Goal: Task Accomplishment & Management: Manage account settings

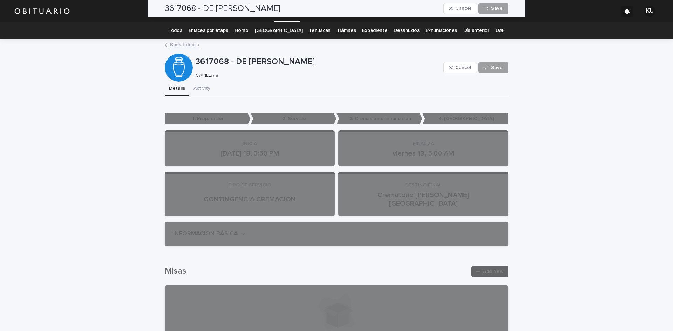
scroll to position [1581, 0]
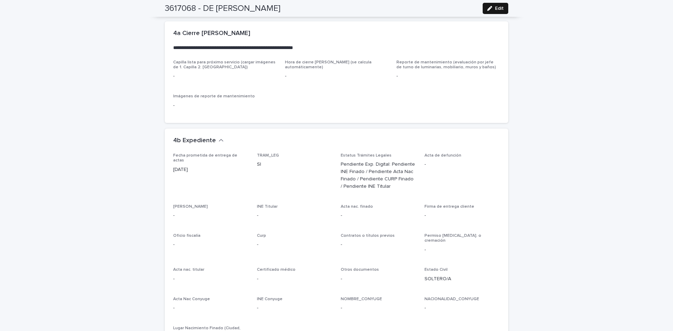
drag, startPoint x: 488, startPoint y: 9, endPoint x: 548, endPoint y: 59, distance: 78.0
click at [488, 9] on icon "button" at bounding box center [489, 8] width 5 height 5
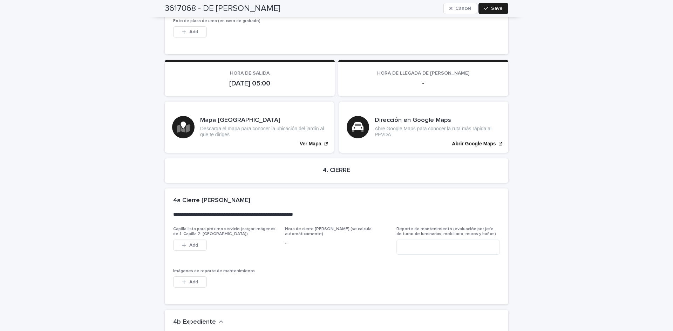
scroll to position [1859, 0]
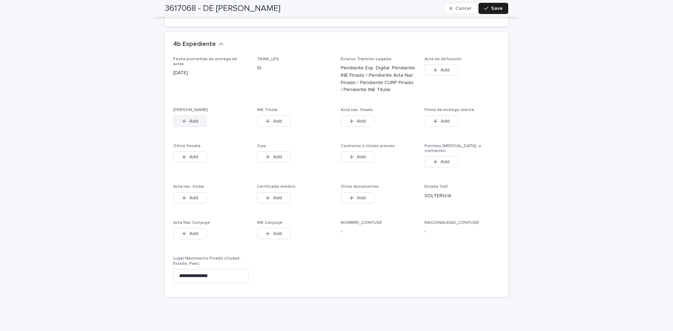
click at [199, 116] on button "Add" at bounding box center [190, 121] width 34 height 11
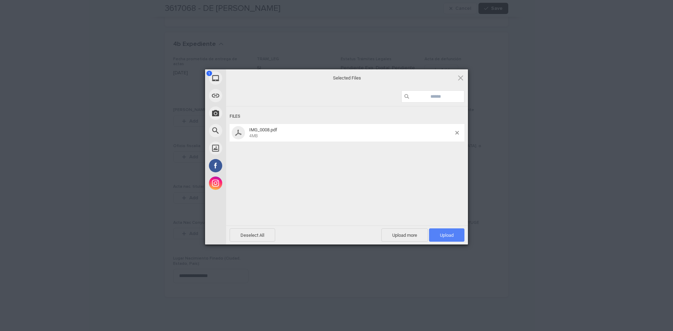
click at [440, 232] on span "Upload 1" at bounding box center [446, 235] width 35 height 13
click at [450, 237] on span "Upload 1" at bounding box center [447, 235] width 14 height 5
click at [451, 231] on span "Upload 1" at bounding box center [446, 235] width 35 height 13
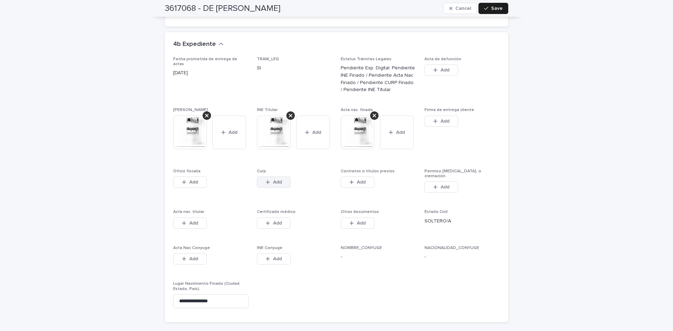
click at [286, 177] on button "Add" at bounding box center [274, 182] width 34 height 11
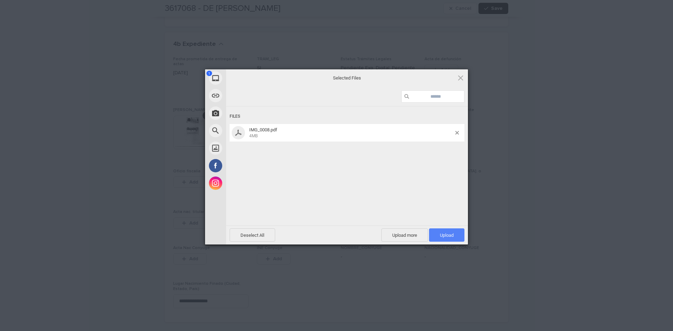
click at [435, 231] on span "Upload 1" at bounding box center [446, 235] width 35 height 13
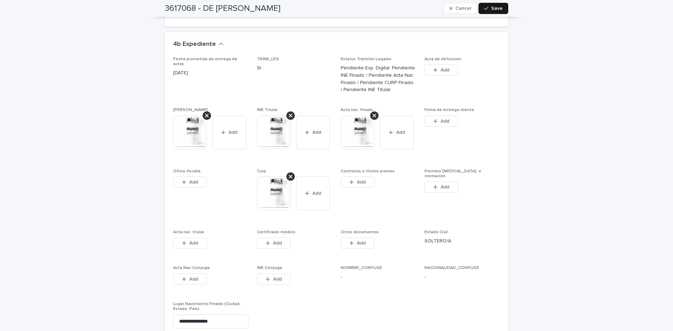
click at [501, 10] on button "Save" at bounding box center [494, 8] width 30 height 11
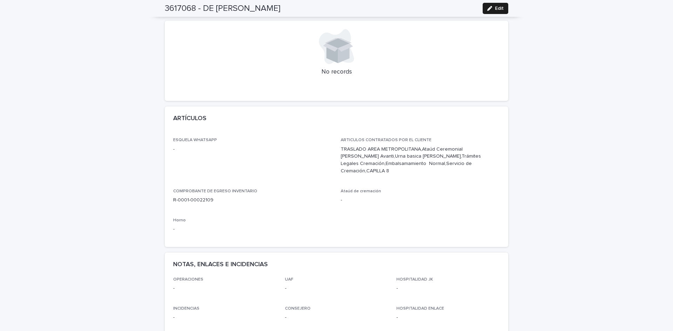
scroll to position [301, 0]
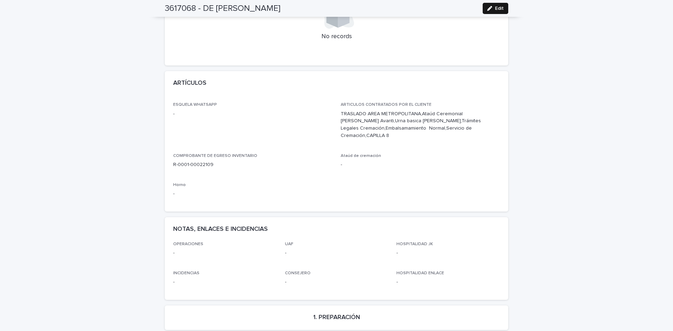
click at [498, 8] on span "Edit" at bounding box center [499, 8] width 9 height 5
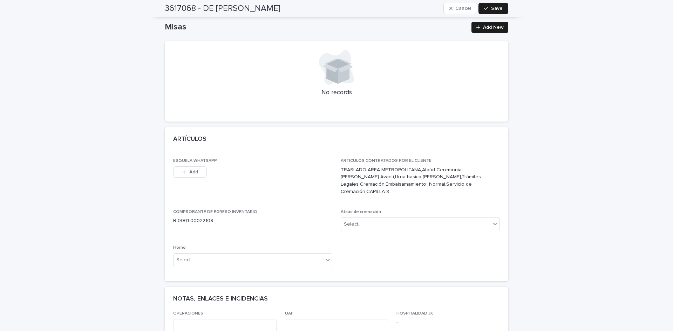
scroll to position [215, 0]
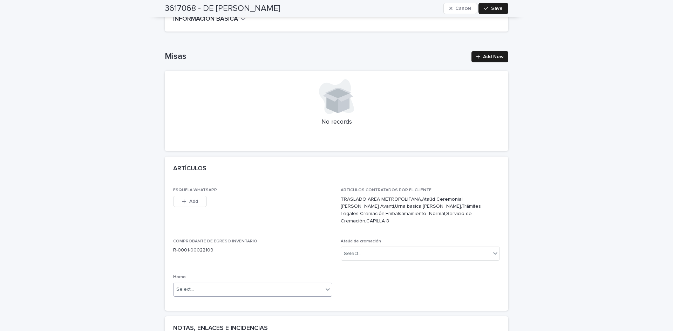
click at [302, 284] on div "Select..." at bounding box center [249, 290] width 150 height 12
click at [386, 248] on div "Select..." at bounding box center [416, 254] width 150 height 12
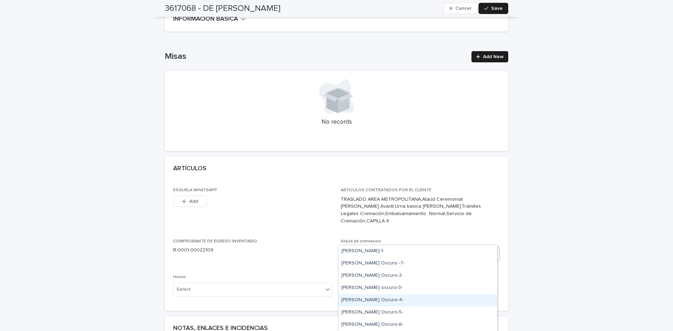
click at [390, 298] on div "[PERSON_NAME] Oscuro-4-" at bounding box center [418, 301] width 159 height 12
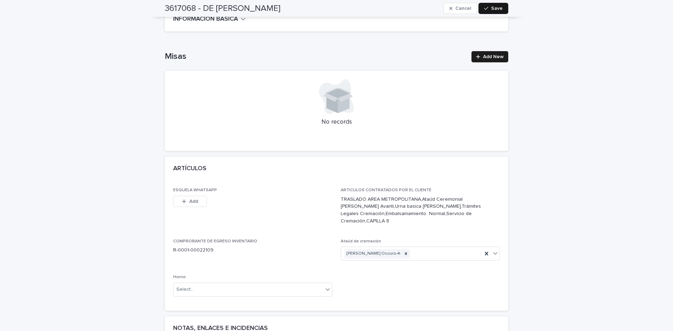
click at [495, 11] on button "Save" at bounding box center [494, 8] width 30 height 11
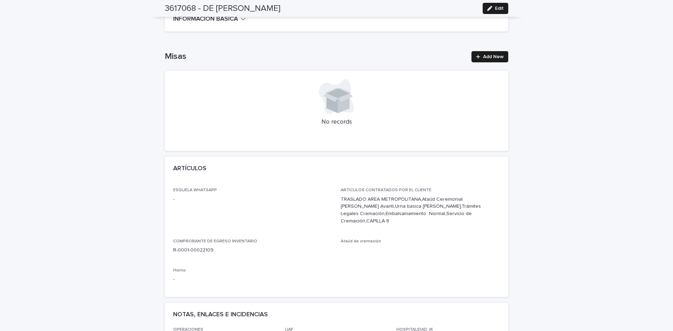
scroll to position [285, 0]
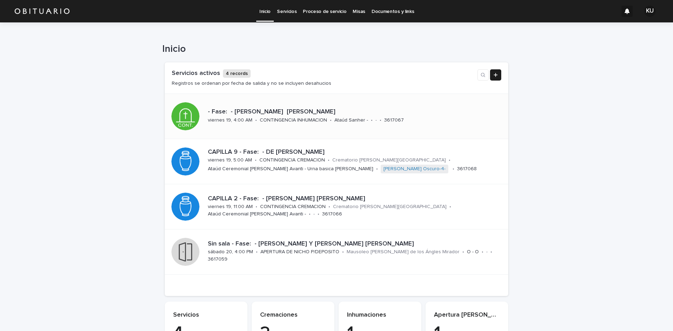
click at [333, 115] on p "- Fase: - [PERSON_NAME] [PERSON_NAME]" at bounding box center [354, 112] width 292 height 8
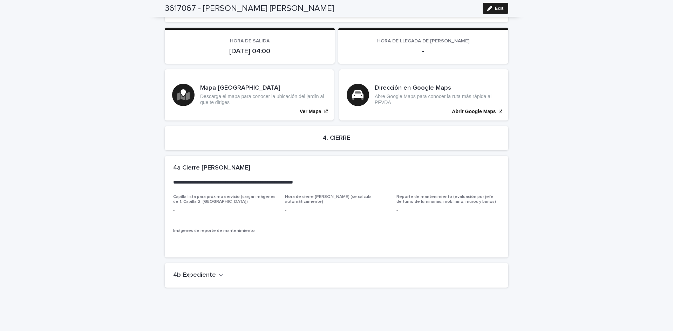
scroll to position [1422, 0]
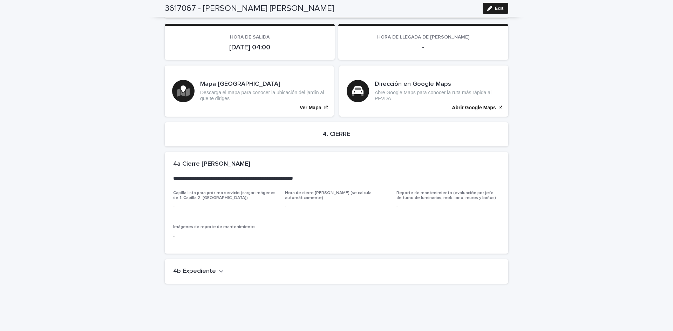
click at [186, 268] on h2 "4b Expediente" at bounding box center [194, 272] width 43 height 8
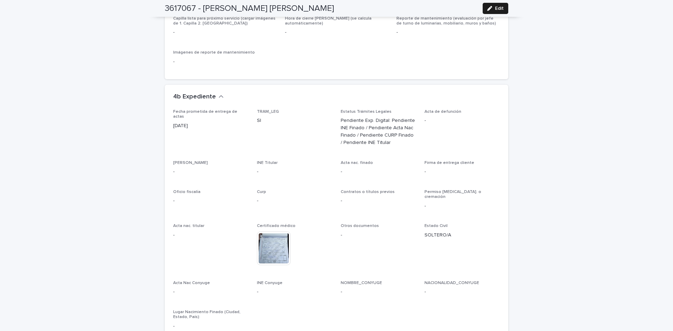
scroll to position [1632, 0]
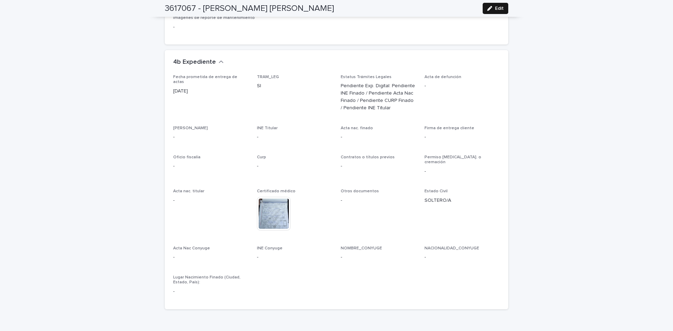
click at [487, 9] on icon "button" at bounding box center [489, 8] width 5 height 5
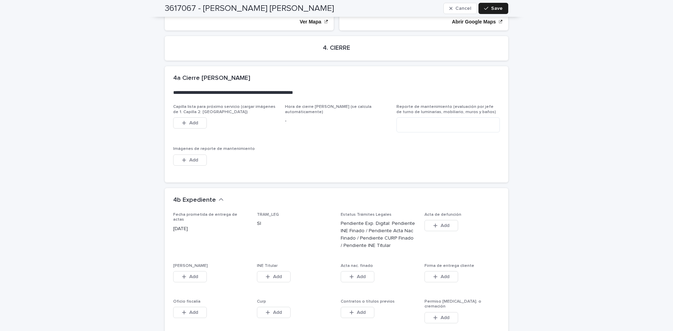
scroll to position [1829, 0]
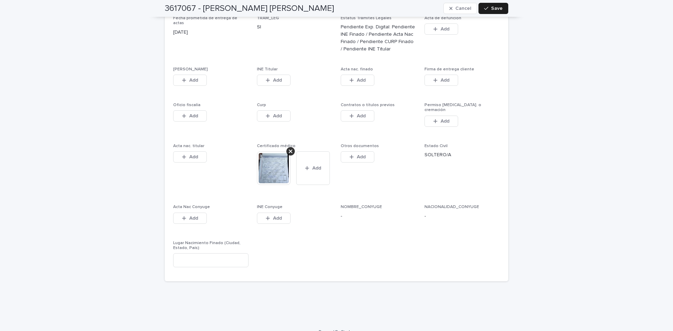
drag, startPoint x: 563, startPoint y: 249, endPoint x: 227, endPoint y: 90, distance: 372.3
click at [199, 75] on button "Add" at bounding box center [190, 80] width 34 height 11
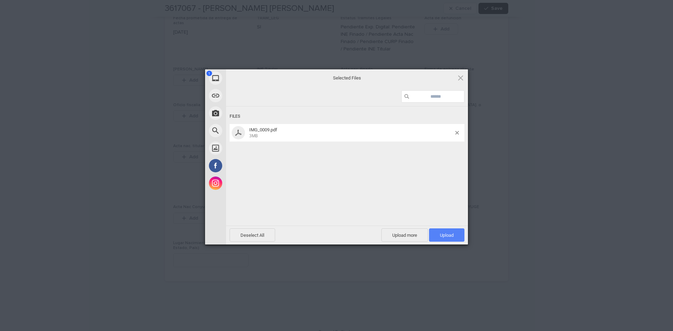
click at [434, 234] on span "Upload 1" at bounding box center [446, 235] width 35 height 13
click at [443, 233] on span "Upload 1" at bounding box center [447, 235] width 14 height 5
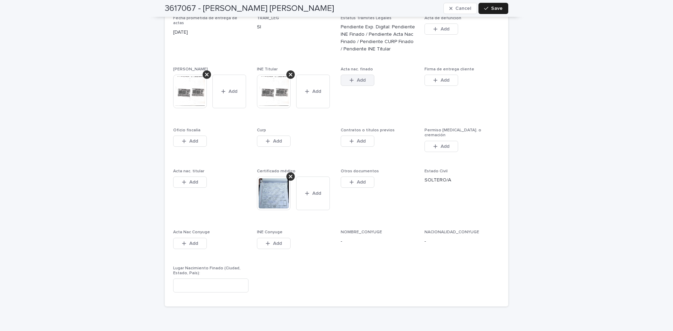
click at [362, 78] on span "Add" at bounding box center [361, 80] width 9 height 5
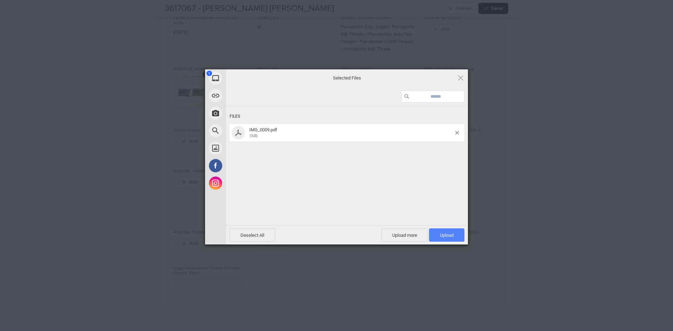
click at [454, 233] on span "Upload 1" at bounding box center [446, 235] width 35 height 13
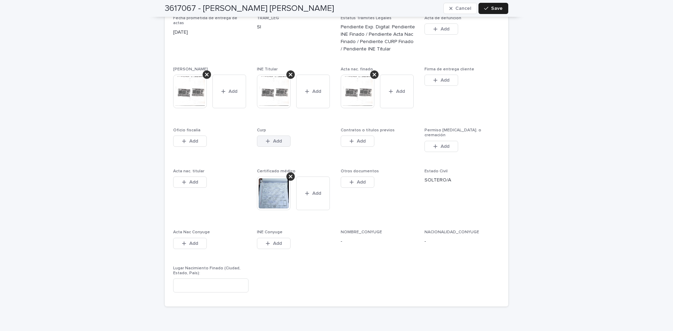
click at [265, 140] on button "Add" at bounding box center [274, 141] width 34 height 11
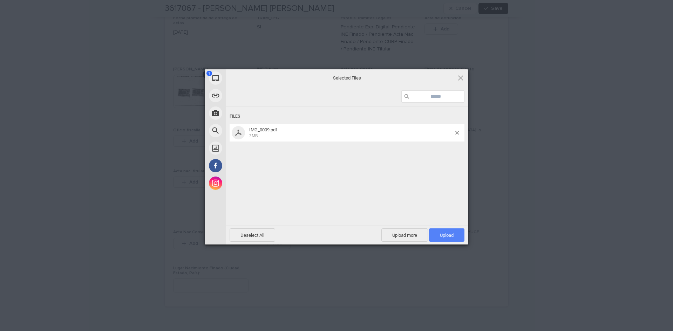
click at [449, 230] on span "Upload 1" at bounding box center [446, 235] width 35 height 13
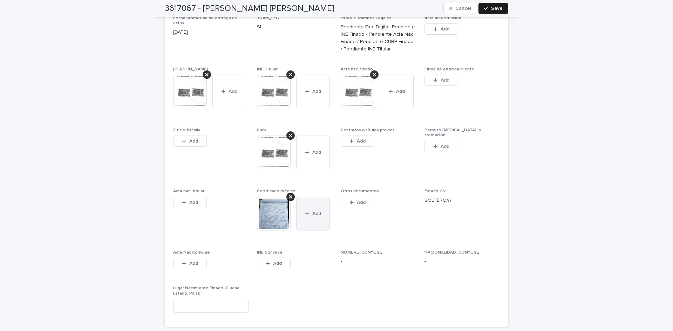
click at [308, 203] on button "Add" at bounding box center [313, 214] width 34 height 34
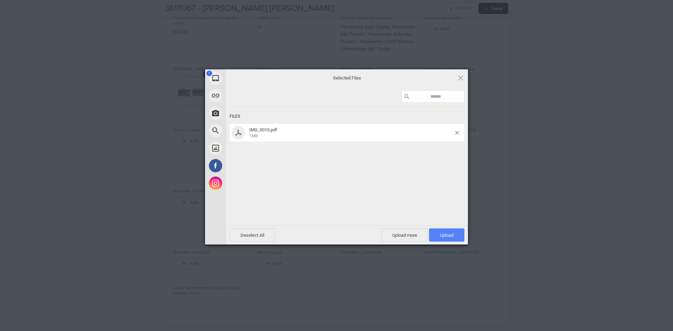
drag, startPoint x: 381, startPoint y: 223, endPoint x: 444, endPoint y: 236, distance: 64.9
click at [444, 236] on span "Upload 1" at bounding box center [447, 235] width 14 height 5
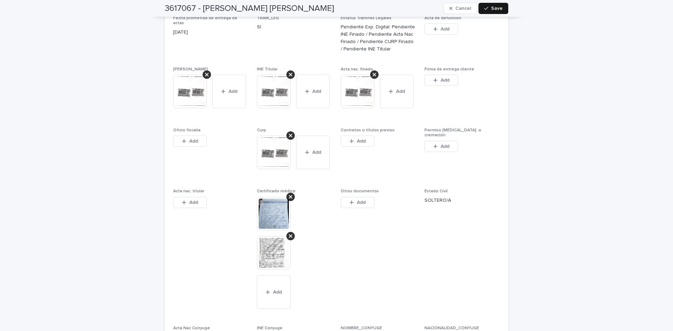
click at [488, 10] on div "button" at bounding box center [487, 8] width 7 height 5
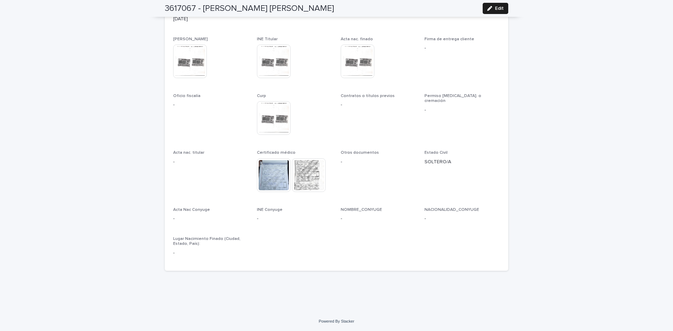
scroll to position [1686, 0]
